Goal: Entertainment & Leisure: Consume media (video, audio)

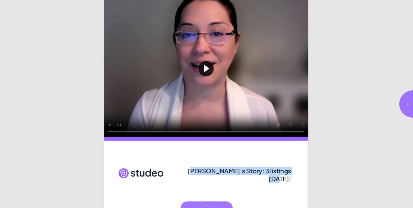
drag, startPoint x: 192, startPoint y: 172, endPoint x: 291, endPoint y: 172, distance: 99.0
click at [291, 172] on span "[PERSON_NAME]'s Story: 3 listings [DATE]!" at bounding box center [239, 175] width 103 height 16
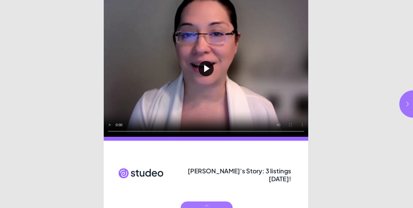
click at [347, 0] on html "[PERSON_NAME]'s Story: 3 listings [DATE]! Play video [PERSON_NAME]'s Story: 3 l…" at bounding box center [206, 0] width 413 height 0
click at [405, 104] on icon "button" at bounding box center [406, 103] width 5 height 5
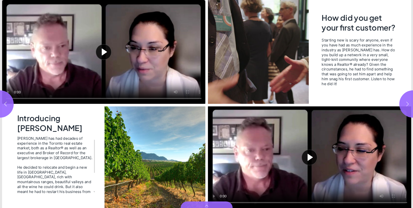
click at [405, 104] on icon "button" at bounding box center [406, 103] width 5 height 5
type input "***"
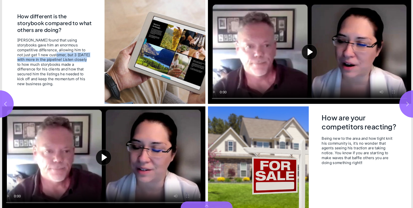
drag, startPoint x: 39, startPoint y: 56, endPoint x: 69, endPoint y: 58, distance: 30.4
click at [69, 58] on span "[PERSON_NAME] found that using storybooks gave him an enormous competitive diff…" at bounding box center [53, 62] width 73 height 48
click at [103, 157] on button "Play video" at bounding box center [103, 158] width 203 height 102
click at [99, 167] on video "Video" at bounding box center [103, 158] width 203 height 102
